Goal: Navigation & Orientation: Go to known website

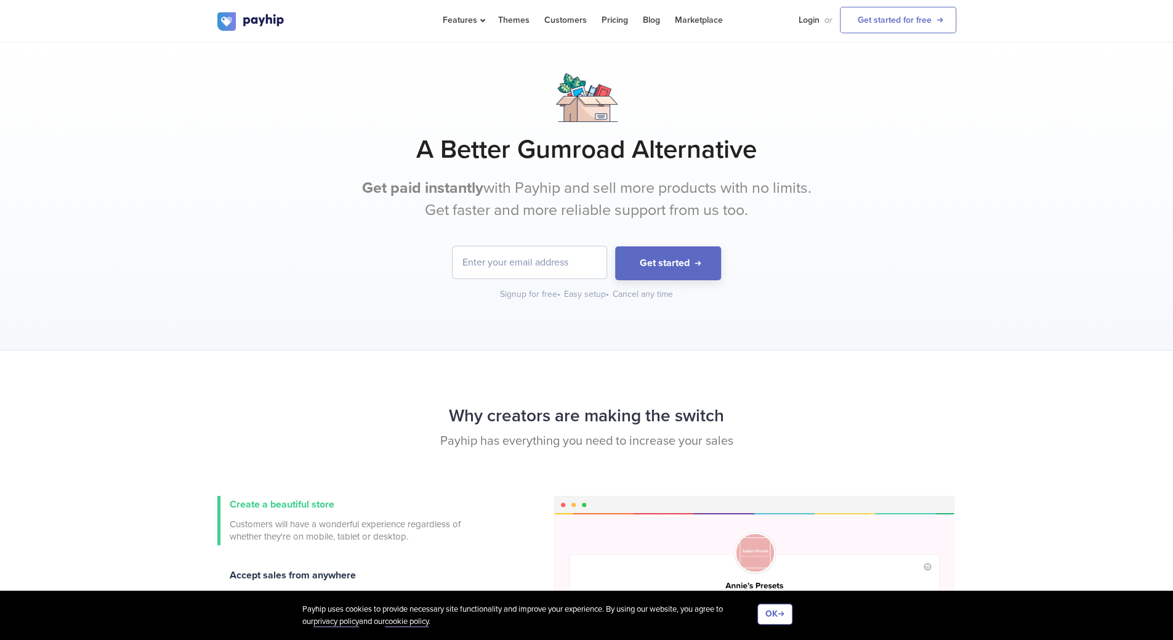
click at [799, 343] on div "A Better Gumroad Alternative Get paid instantly with Payhip and sell more produ…" at bounding box center [586, 196] width 1173 height 308
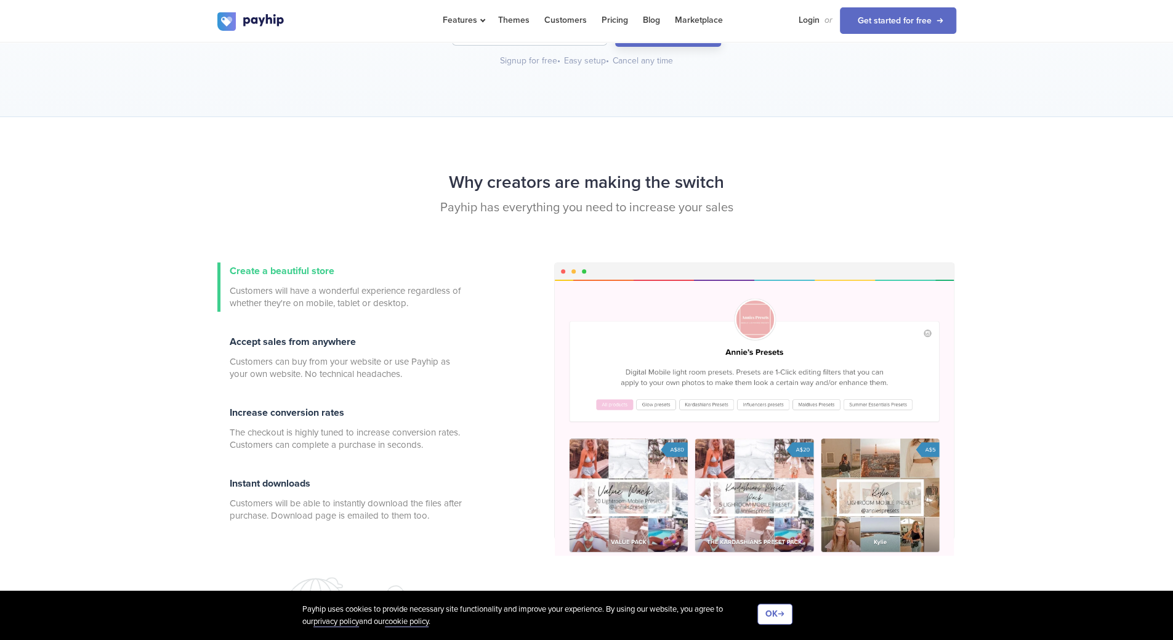
scroll to position [246, 0]
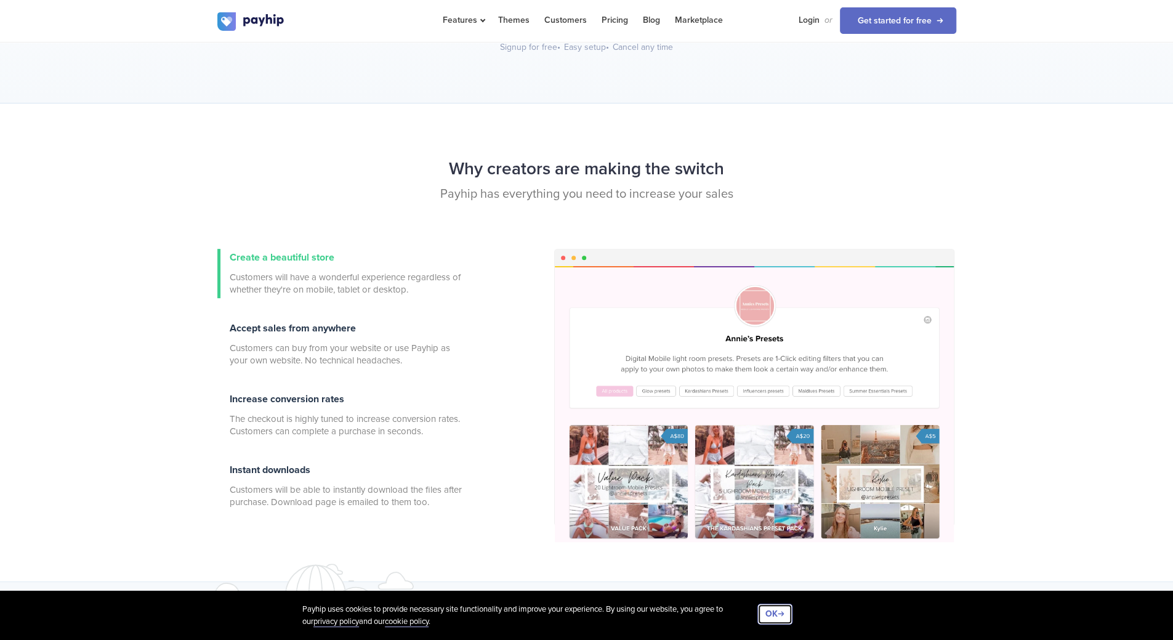
click at [785, 617] on button "OK" at bounding box center [774, 614] width 35 height 21
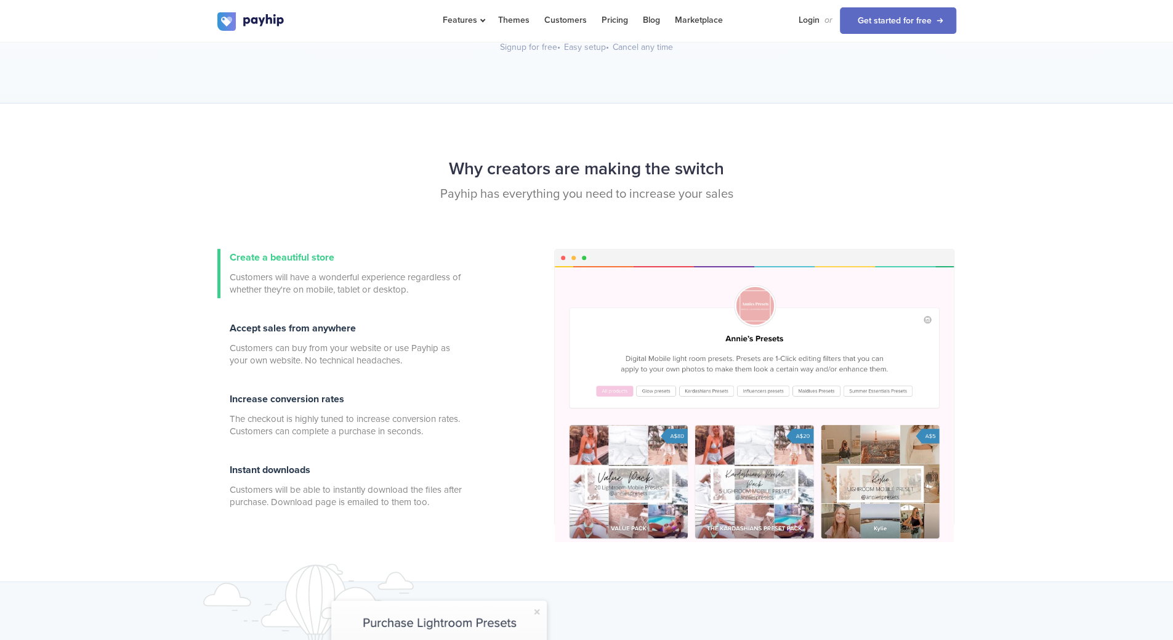
click at [108, 502] on div "Why creators are making the switch Payhip has everything you need to increase y…" at bounding box center [586, 342] width 1173 height 479
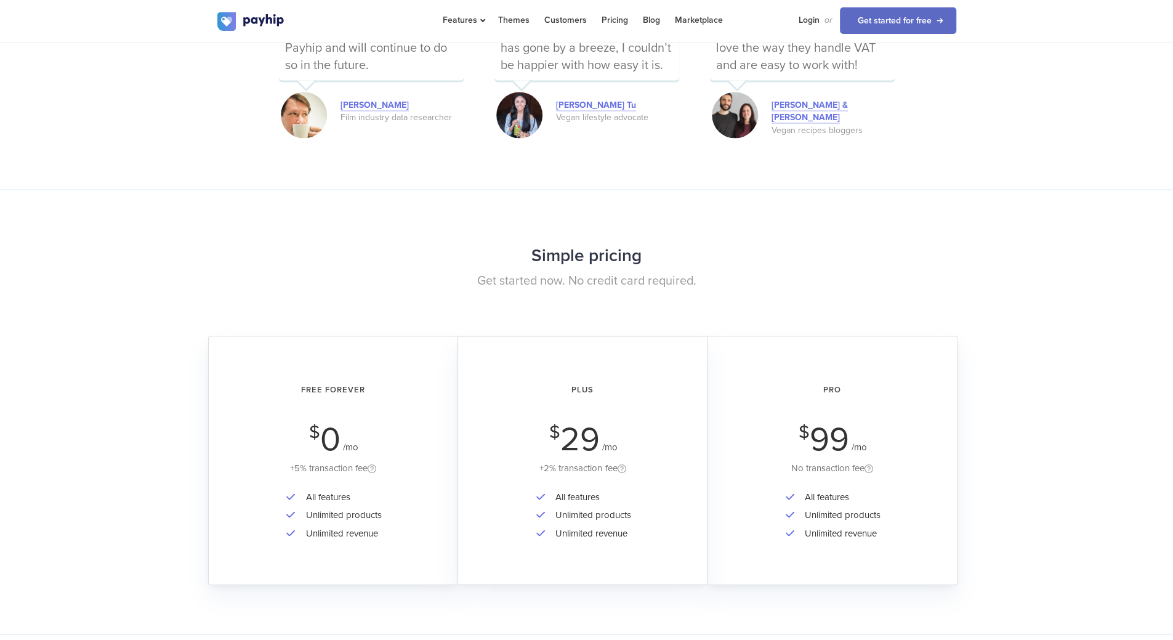
scroll to position [1724, 0]
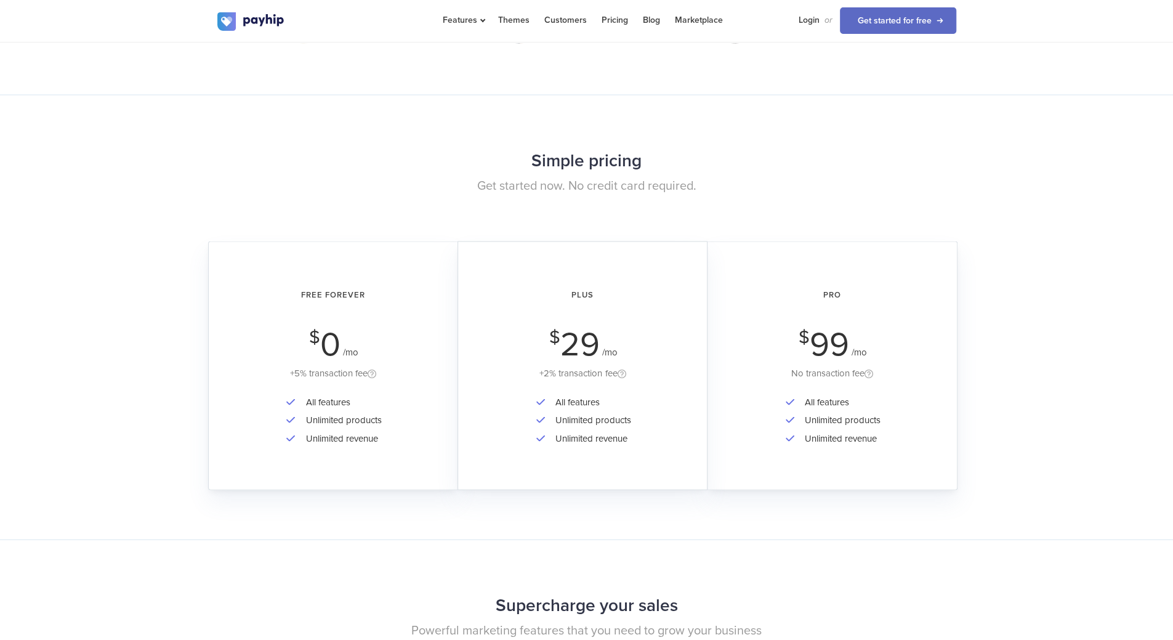
click at [1030, 413] on div "Simple pricing Get started now. No credit card required. Free Forever $ 0 /mo +…" at bounding box center [586, 316] width 1173 height 445
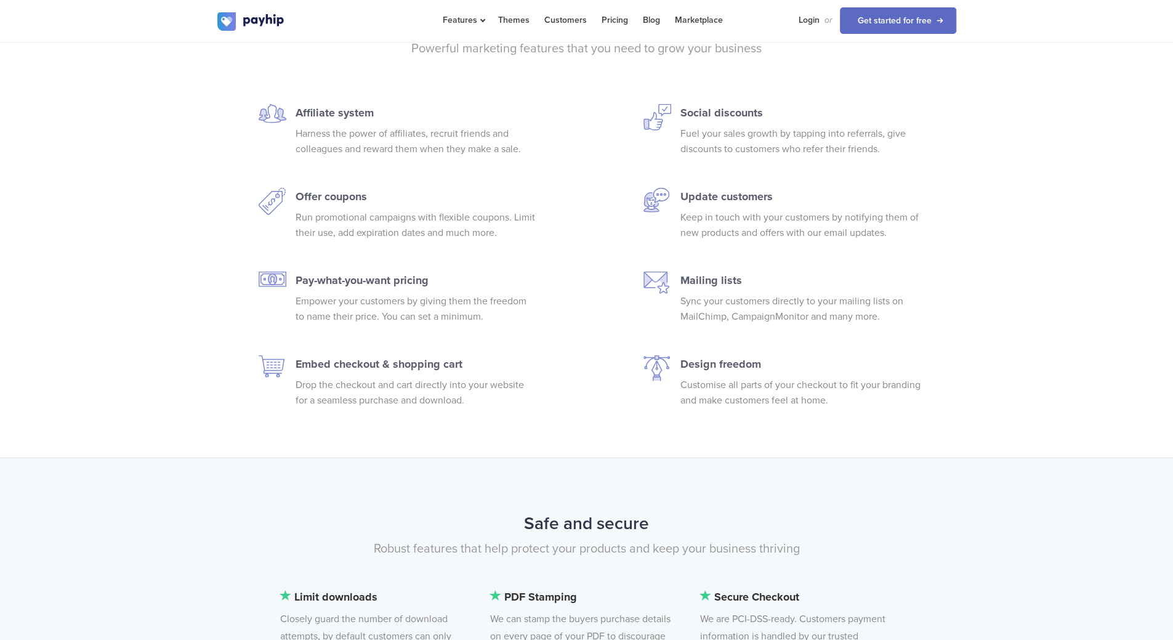
scroll to position [2340, 0]
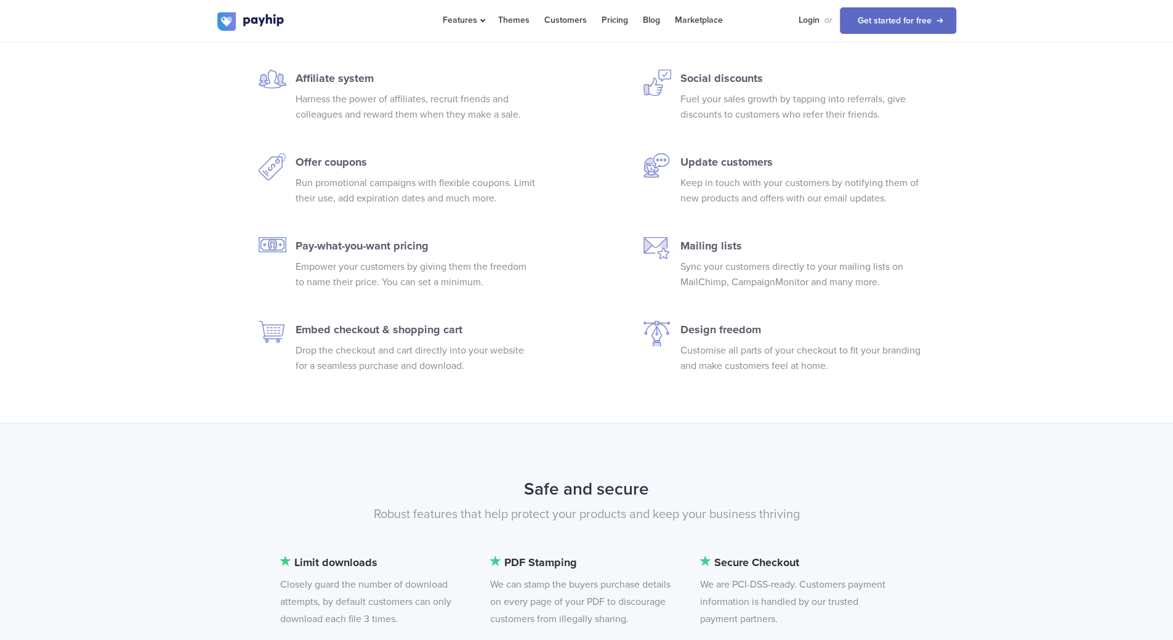
click at [153, 257] on div "Supercharge your sales Powerful marketing features that you need to grow your b…" at bounding box center [586, 173] width 1173 height 500
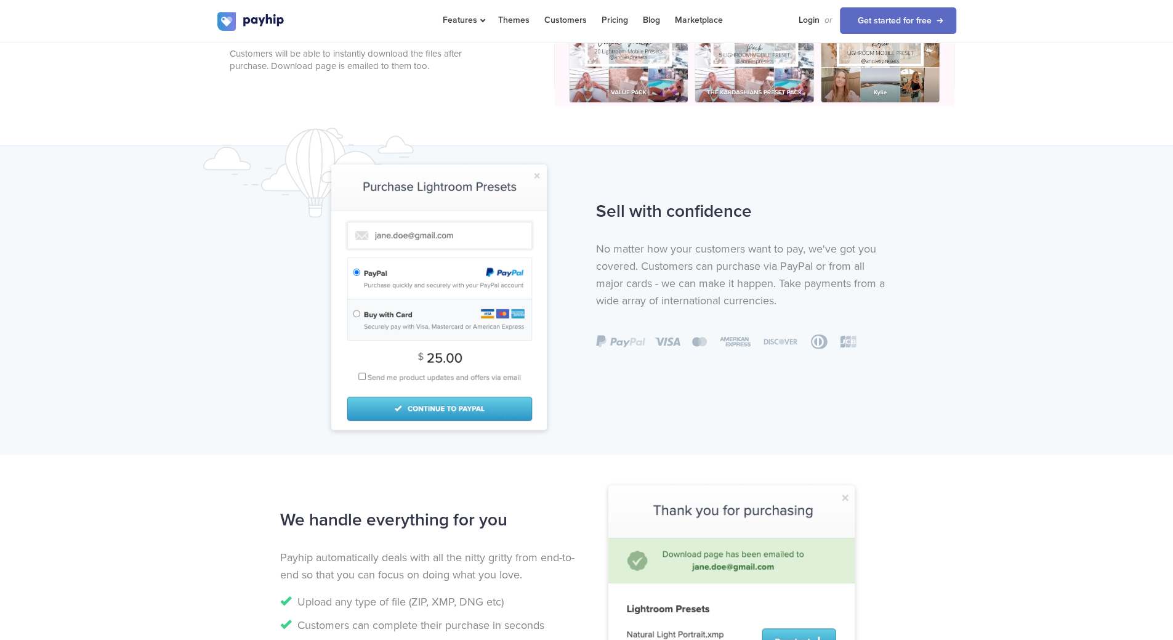
scroll to position [714, 0]
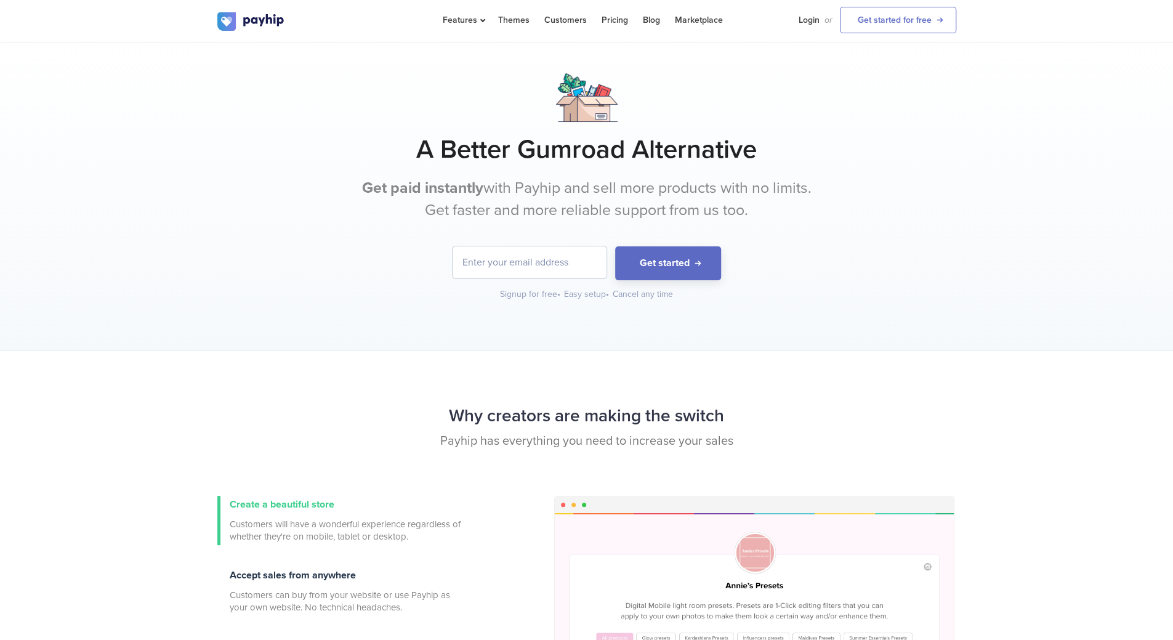
click at [379, 298] on div "Signup for free • Easy setup • Cancel any time" at bounding box center [586, 294] width 739 height 12
